Goal: Task Accomplishment & Management: Complete application form

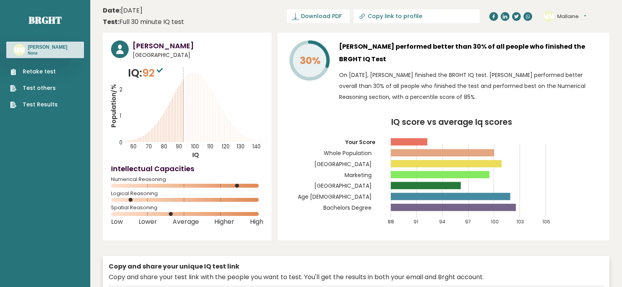
click at [155, 70] on span "92" at bounding box center [153, 73] width 23 height 15
click at [162, 75] on sup at bounding box center [160, 69] width 10 height 11
click at [34, 73] on link "Retake test" at bounding box center [34, 72] width 48 height 8
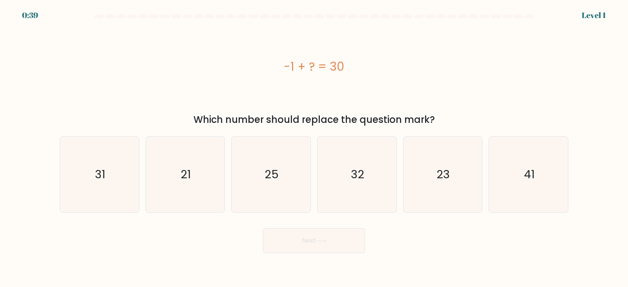
drag, startPoint x: 286, startPoint y: 68, endPoint x: 360, endPoint y: 67, distance: 74.2
click at [360, 67] on div "-1 + ? = 30" at bounding box center [314, 67] width 509 height 18
copy div "-1 + ? = 30"
click at [128, 181] on icon "31" at bounding box center [100, 175] width 76 height 76
click at [314, 148] on input "a. 31" at bounding box center [314, 146] width 0 height 4
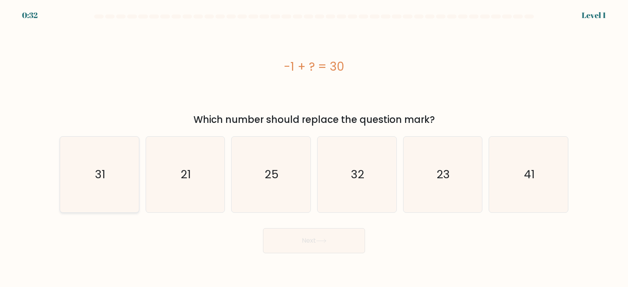
radio input "true"
click at [300, 245] on button "Next" at bounding box center [314, 240] width 102 height 25
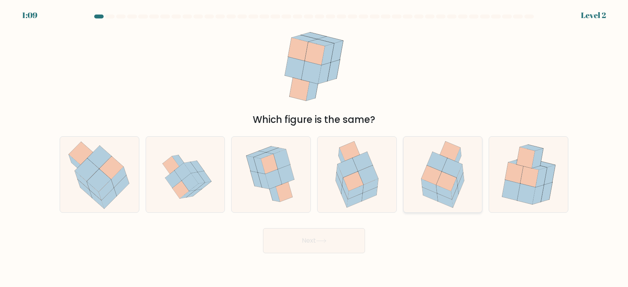
click at [463, 183] on icon at bounding box center [454, 185] width 20 height 20
click at [315, 148] on input "e." at bounding box center [314, 146] width 0 height 4
radio input "true"
click at [339, 238] on button "Next" at bounding box center [314, 240] width 102 height 25
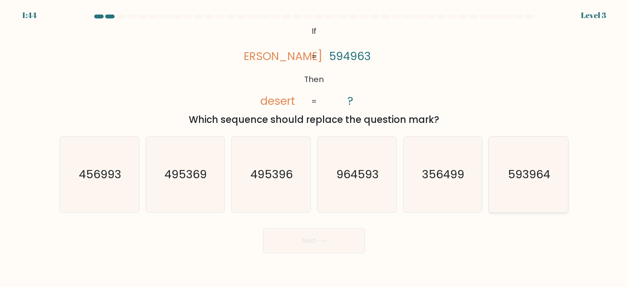
click at [556, 188] on icon "593964" at bounding box center [529, 175] width 76 height 76
click at [315, 148] on input "f. 593964" at bounding box center [314, 146] width 0 height 4
radio input "true"
click at [350, 241] on button "Next" at bounding box center [314, 240] width 102 height 25
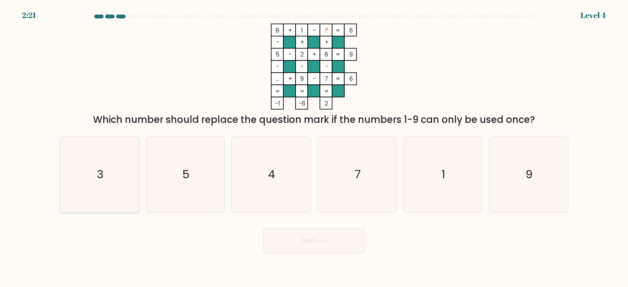
click at [120, 181] on icon "3" at bounding box center [100, 175] width 76 height 76
click at [314, 148] on input "a. 3" at bounding box center [314, 146] width 0 height 4
radio input "true"
click at [325, 244] on button "Next" at bounding box center [314, 240] width 102 height 25
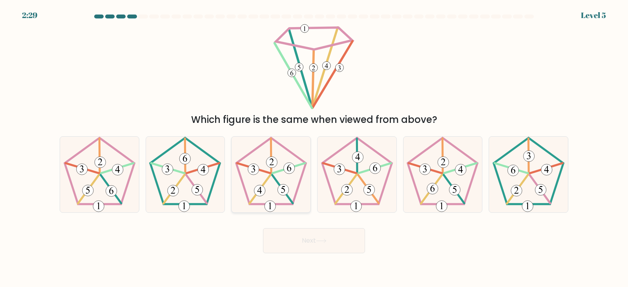
click at [288, 172] on 648 at bounding box center [289, 168] width 11 height 11
click at [314, 148] on input "c." at bounding box center [314, 146] width 0 height 4
radio input "true"
click at [300, 235] on button "Next" at bounding box center [314, 240] width 102 height 25
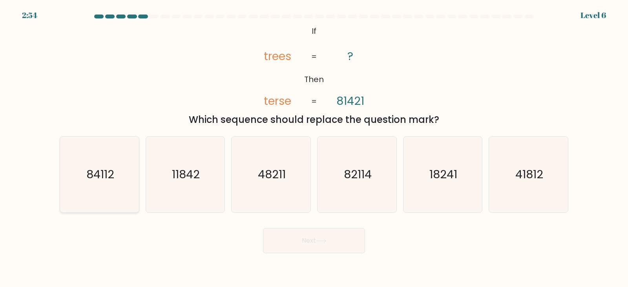
click at [108, 170] on text "84112" at bounding box center [100, 175] width 28 height 16
click at [314, 148] on input "a. 84112" at bounding box center [314, 146] width 0 height 4
radio input "true"
click at [318, 249] on button "Next" at bounding box center [314, 240] width 102 height 25
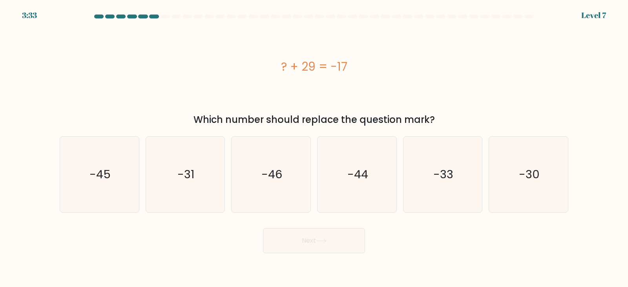
drag, startPoint x: 281, startPoint y: 66, endPoint x: 357, endPoint y: 62, distance: 75.9
click at [357, 62] on div "? + 29 = -17" at bounding box center [314, 67] width 509 height 18
copy div "? + 29 = -17"
click at [267, 194] on icon "-46" at bounding box center [271, 175] width 76 height 76
click at [314, 148] on input "c. -46" at bounding box center [314, 146] width 0 height 4
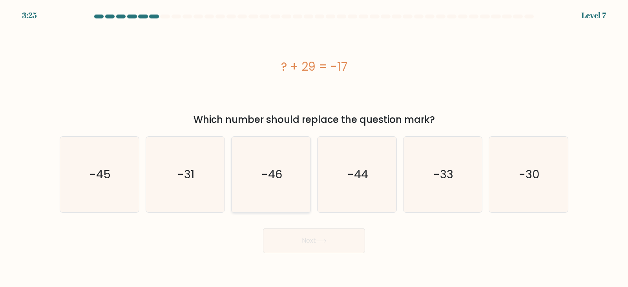
radio input "true"
click at [309, 232] on button "Next" at bounding box center [314, 240] width 102 height 25
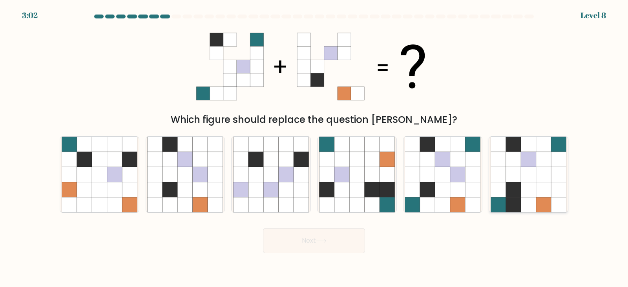
click at [505, 190] on icon at bounding box center [498, 189] width 15 height 15
click at [315, 148] on input "f." at bounding box center [314, 146] width 0 height 4
radio input "true"
click at [356, 231] on button "Next" at bounding box center [314, 240] width 102 height 25
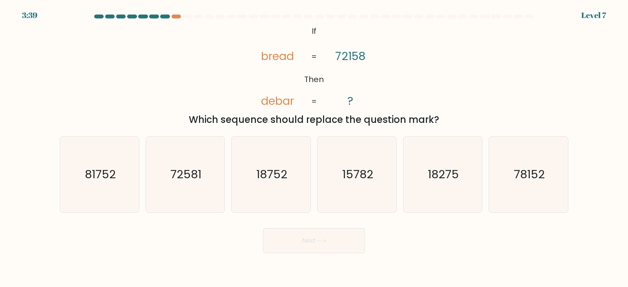
click at [330, 236] on button "Next" at bounding box center [314, 240] width 102 height 25
click at [396, 224] on div "Next" at bounding box center [314, 237] width 518 height 31
click at [85, 172] on text "81752" at bounding box center [100, 175] width 31 height 16
click at [314, 148] on input "a. 81752" at bounding box center [314, 146] width 0 height 4
radio input "true"
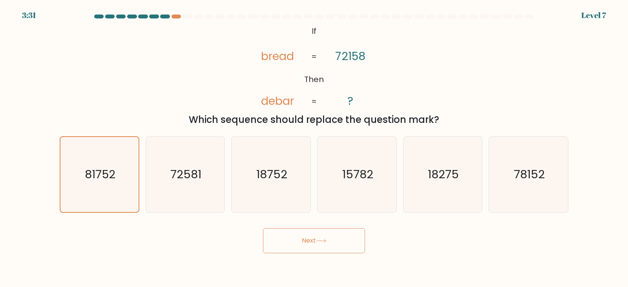
click at [277, 240] on button "Next" at bounding box center [314, 240] width 102 height 25
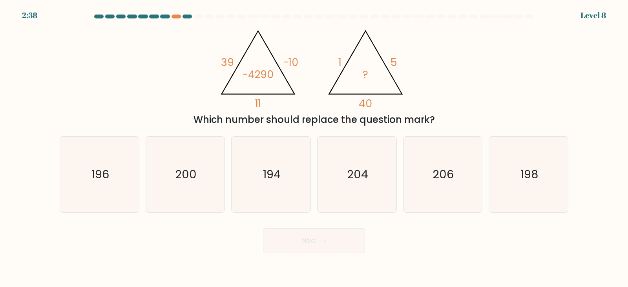
click at [341, 223] on div "Next" at bounding box center [314, 237] width 518 height 31
click at [192, 188] on icon "200" at bounding box center [185, 175] width 76 height 76
click at [314, 148] on input "b. 200" at bounding box center [314, 146] width 0 height 4
radio input "true"
click at [317, 241] on button "Next" at bounding box center [314, 240] width 102 height 25
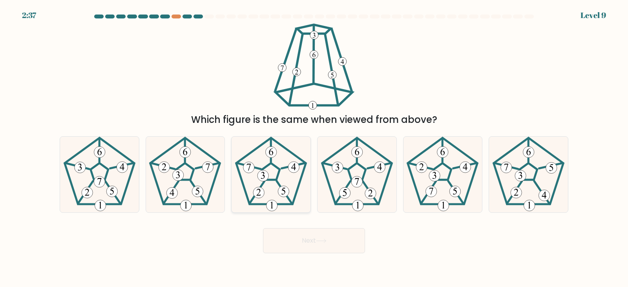
click at [258, 185] on icon at bounding box center [271, 175] width 76 height 76
click at [314, 148] on input "c." at bounding box center [314, 146] width 0 height 4
radio input "true"
click at [294, 231] on button "Next" at bounding box center [314, 240] width 102 height 25
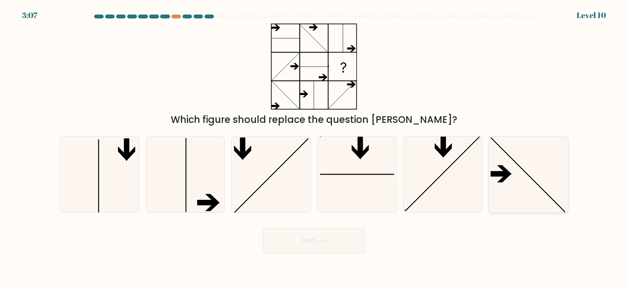
click at [514, 173] on icon at bounding box center [529, 175] width 76 height 76
click at [315, 148] on input "f." at bounding box center [314, 146] width 0 height 4
radio input "true"
click at [343, 243] on button "Next" at bounding box center [314, 240] width 102 height 25
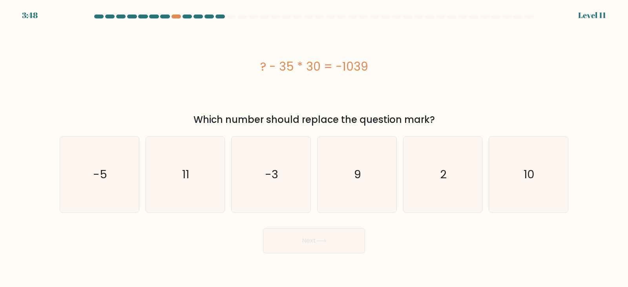
drag, startPoint x: 261, startPoint y: 68, endPoint x: 459, endPoint y: 65, distance: 197.5
click at [459, 65] on div "? - 35 * 30 = -1039" at bounding box center [314, 67] width 509 height 18
copy div "? - 35 * 30 = -1039"
click at [161, 183] on icon "11" at bounding box center [185, 175] width 76 height 76
click at [314, 148] on input "b. 11" at bounding box center [314, 146] width 0 height 4
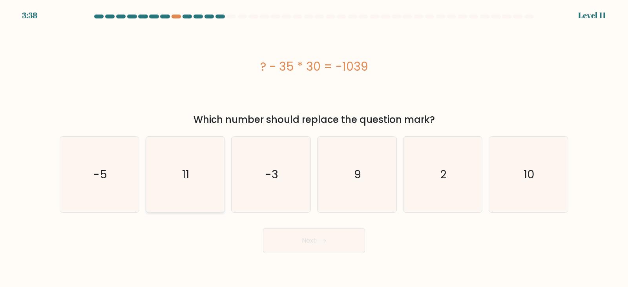
radio input "true"
click at [289, 233] on button "Next" at bounding box center [314, 240] width 102 height 25
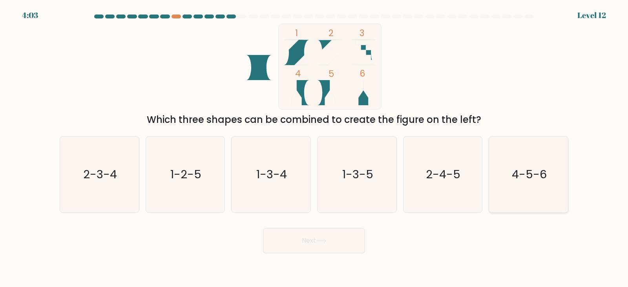
click at [546, 178] on text "4-5-6" at bounding box center [529, 175] width 35 height 16
click at [315, 148] on input "f. 4-5-6" at bounding box center [314, 146] width 0 height 4
radio input "true"
click at [329, 242] on button "Next" at bounding box center [314, 240] width 102 height 25
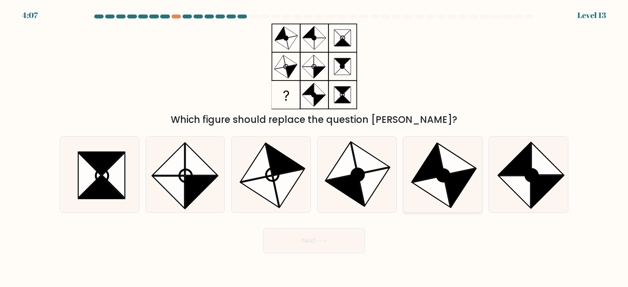
click at [453, 183] on icon at bounding box center [460, 188] width 31 height 38
click at [315, 148] on input "e." at bounding box center [314, 146] width 0 height 4
radio input "true"
click at [317, 237] on button "Next" at bounding box center [314, 240] width 102 height 25
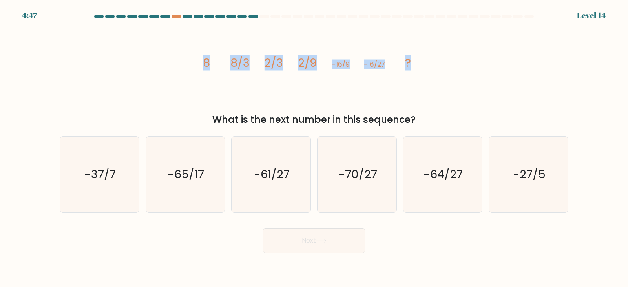
drag, startPoint x: 202, startPoint y: 62, endPoint x: 440, endPoint y: 76, distance: 237.9
click at [440, 76] on div "image/svg+xml 8 8/3 2/3 2/9 -16/9 -16/27 ? What is the next number in this sequ…" at bounding box center [314, 75] width 518 height 103
copy g "8 8/3 2/3 2/9 -16/9 -16/27 ?"
drag, startPoint x: 211, startPoint y: 117, endPoint x: 428, endPoint y: 121, distance: 217.2
click at [428, 121] on div "What is the next number in this sequence?" at bounding box center [313, 120] width 499 height 14
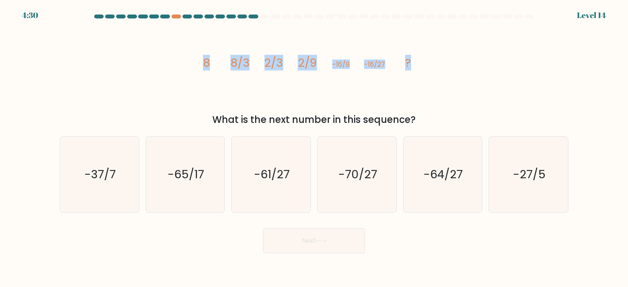
copy div "What is the next number in this sequence?"
click at [168, 83] on div "image/svg+xml 8 8/3 2/3 2/9 -16/9 -16/27 ? What is the next number in this sequ…" at bounding box center [314, 75] width 518 height 103
drag, startPoint x: 205, startPoint y: 65, endPoint x: 441, endPoint y: 65, distance: 236.4
click at [441, 65] on div "image/svg+xml 8 8/3 2/3 2/9 -16/9 -16/27 ? What is the next number in this sequ…" at bounding box center [314, 75] width 518 height 103
copy g "8 8/3 2/3 2/9 -16/9 -16/27 ?"
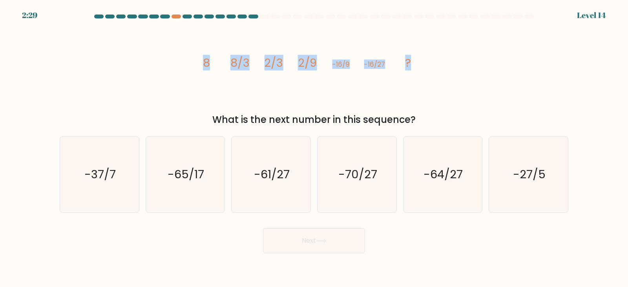
click at [316, 98] on icon "image/svg+xml 8 8/3 2/3 2/9 -16/9 -16/27 ?" at bounding box center [314, 67] width 236 height 86
click at [261, 68] on icon "image/svg+xml 8 8/3 2/3 2/9 -16/9 -16/27 ?" at bounding box center [314, 67] width 236 height 86
click at [282, 67] on tspan "2/3" at bounding box center [274, 63] width 19 height 16
click at [303, 64] on tspan "2/9" at bounding box center [307, 63] width 19 height 16
click at [212, 62] on icon "image/svg+xml 8 8/3 2/3 2/9 -16/9 -16/27 ?" at bounding box center [314, 67] width 236 height 86
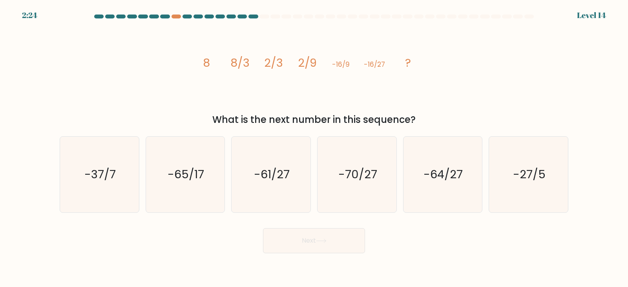
click at [240, 62] on tspan "8/3" at bounding box center [239, 63] width 19 height 16
click at [250, 64] on icon "image/svg+xml 8 8/3 2/3 2/9 -16/9 -16/27 ?" at bounding box center [314, 67] width 236 height 86
click at [279, 68] on tspan "2/3" at bounding box center [274, 63] width 19 height 16
click at [309, 70] on tspan "2/9" at bounding box center [307, 63] width 19 height 16
click at [351, 71] on icon "image/svg+xml 8 8/3 2/3 2/9 -16/9 -16/27 ?" at bounding box center [314, 67] width 236 height 86
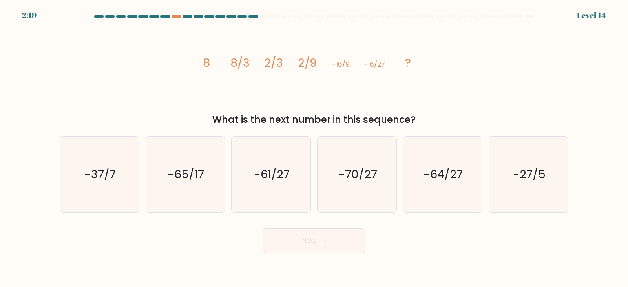
click at [353, 72] on icon "image/svg+xml 8 8/3 2/3 2/9 -16/9 -16/27 ?" at bounding box center [314, 67] width 236 height 86
click at [372, 70] on icon "image/svg+xml 8 8/3 2/3 2/9 -16/9 -16/27 ?" at bounding box center [314, 67] width 236 height 86
drag, startPoint x: 456, startPoint y: 168, endPoint x: 377, endPoint y: 232, distance: 101.1
click at [455, 169] on text "-64/27" at bounding box center [443, 175] width 39 height 16
click at [315, 148] on input "e. -64/27" at bounding box center [314, 146] width 0 height 4
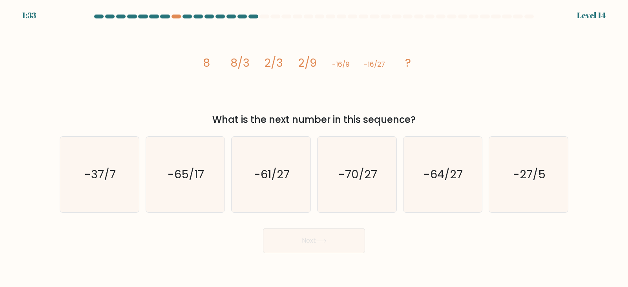
radio input "true"
click at [341, 247] on button "Next" at bounding box center [314, 240] width 102 height 25
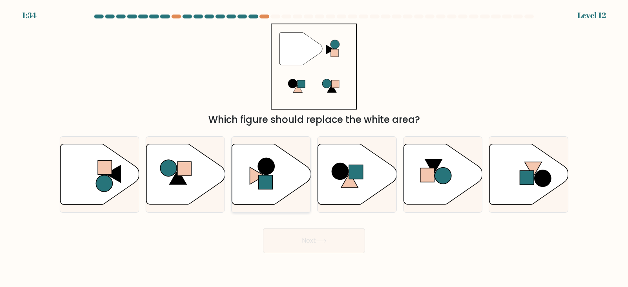
click at [286, 176] on icon at bounding box center [271, 174] width 79 height 60
click at [314, 148] on input "c." at bounding box center [314, 146] width 0 height 4
radio input "true"
click at [304, 241] on button "Next" at bounding box center [314, 240] width 102 height 25
click at [302, 238] on button "Next" at bounding box center [314, 240] width 102 height 25
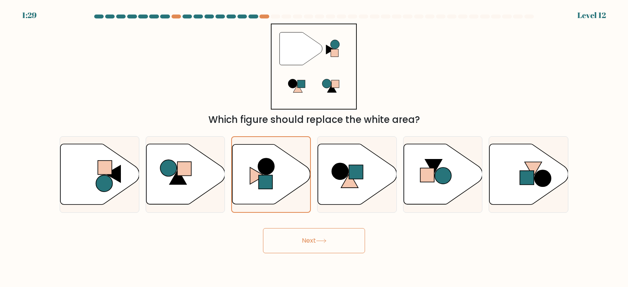
click at [335, 235] on button "Next" at bounding box center [314, 240] width 102 height 25
click at [352, 242] on button "Next" at bounding box center [314, 240] width 102 height 25
click at [417, 242] on div "Next" at bounding box center [314, 237] width 518 height 31
click at [270, 159] on circle at bounding box center [266, 166] width 16 height 16
click at [314, 148] on input "c." at bounding box center [314, 146] width 0 height 4
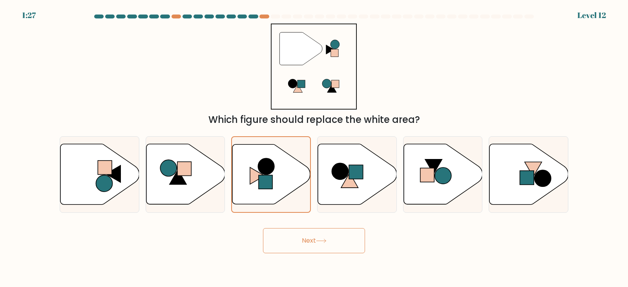
click at [213, 246] on div "Next" at bounding box center [314, 237] width 518 height 31
click at [270, 167] on circle at bounding box center [266, 166] width 16 height 16
click at [314, 148] on input "c." at bounding box center [314, 146] width 0 height 4
click at [281, 238] on button "Next" at bounding box center [314, 240] width 102 height 25
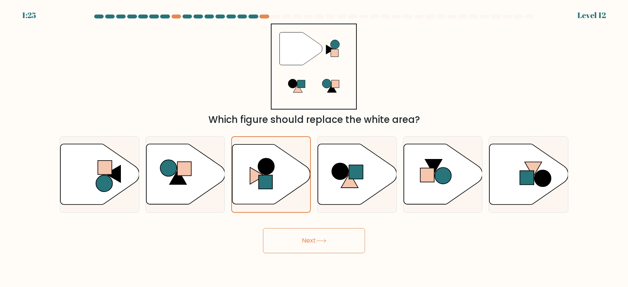
click at [281, 238] on button "Next" at bounding box center [314, 240] width 102 height 25
